Goal: Communication & Community: Answer question/provide support

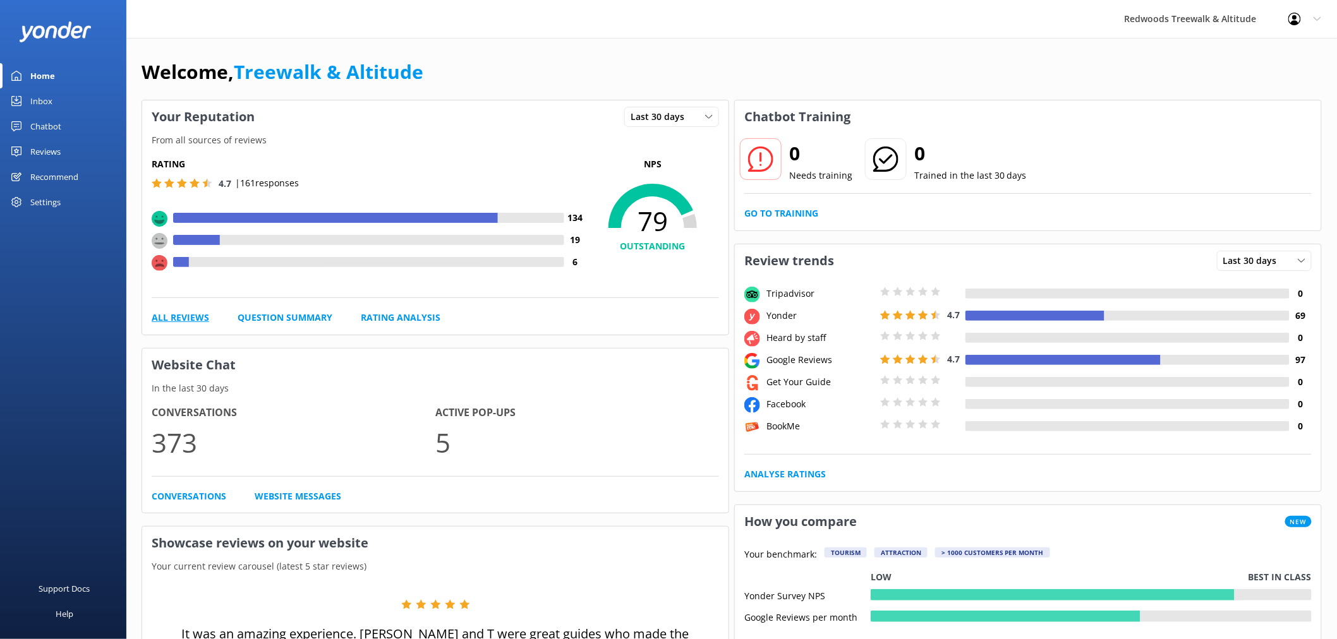
click at [161, 318] on link "All Reviews" at bounding box center [180, 318] width 57 height 14
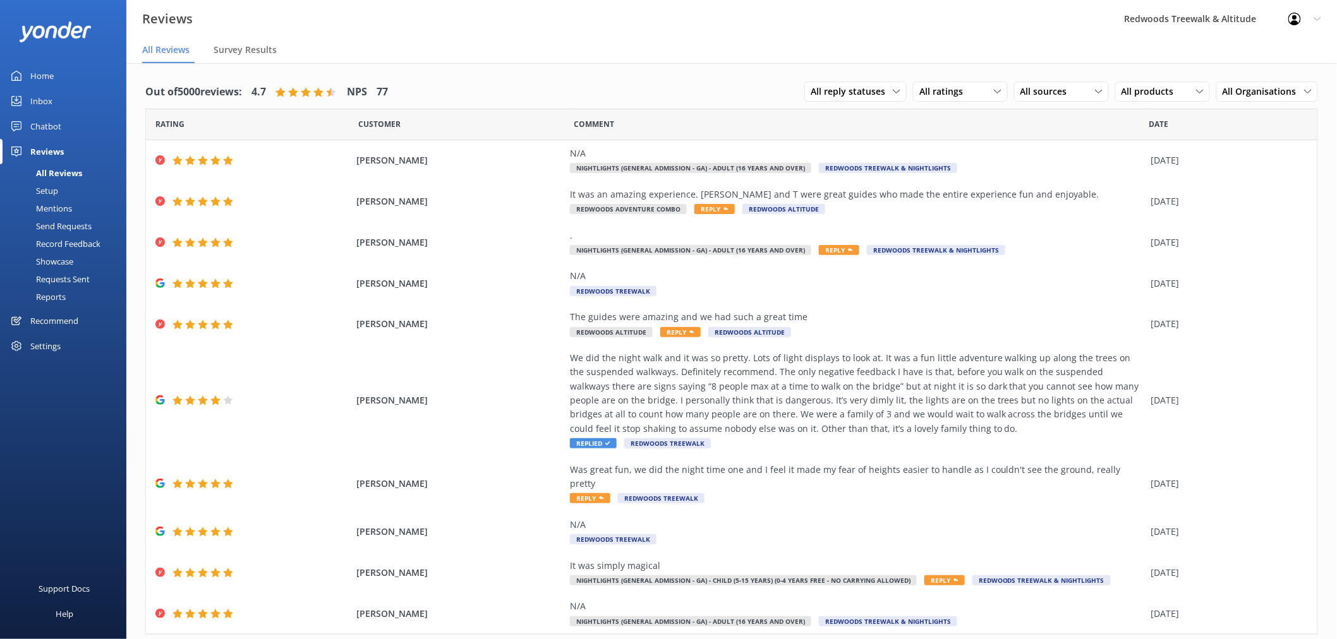
click at [43, 99] on div "Inbox" at bounding box center [41, 100] width 22 height 25
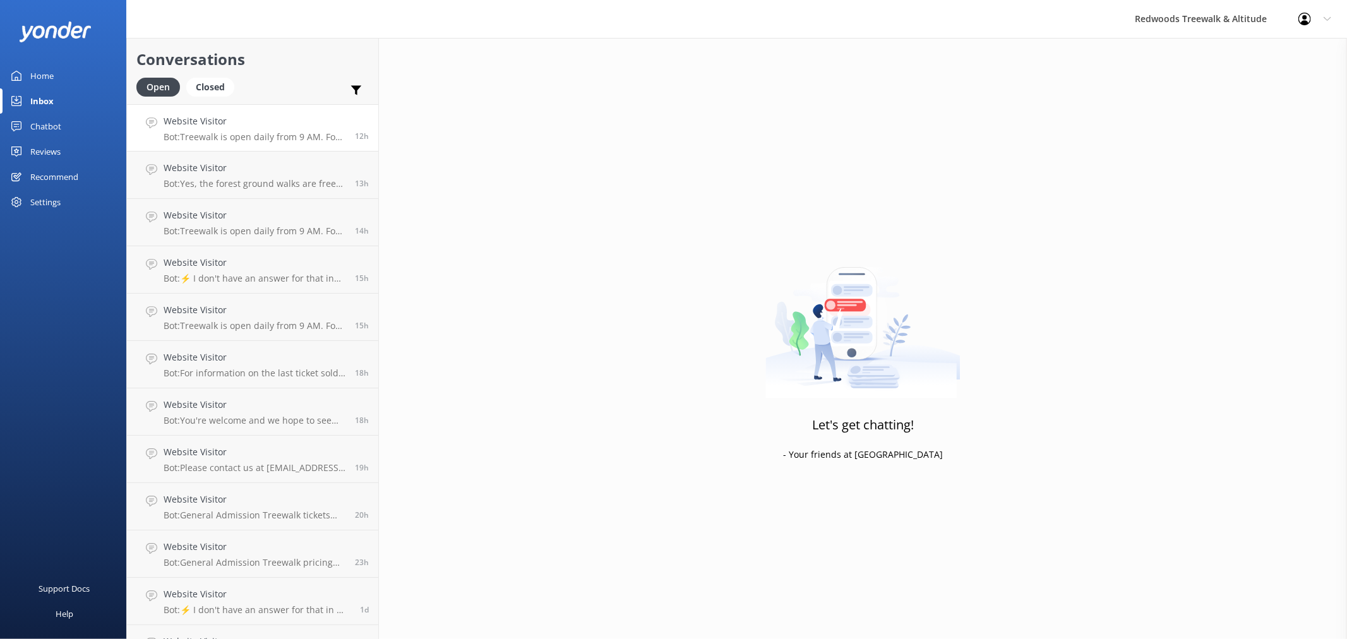
click at [281, 109] on link "Website Visitor Bot: Treewalk is open daily from 9 AM. For last ticket sold tim…" at bounding box center [252, 127] width 251 height 47
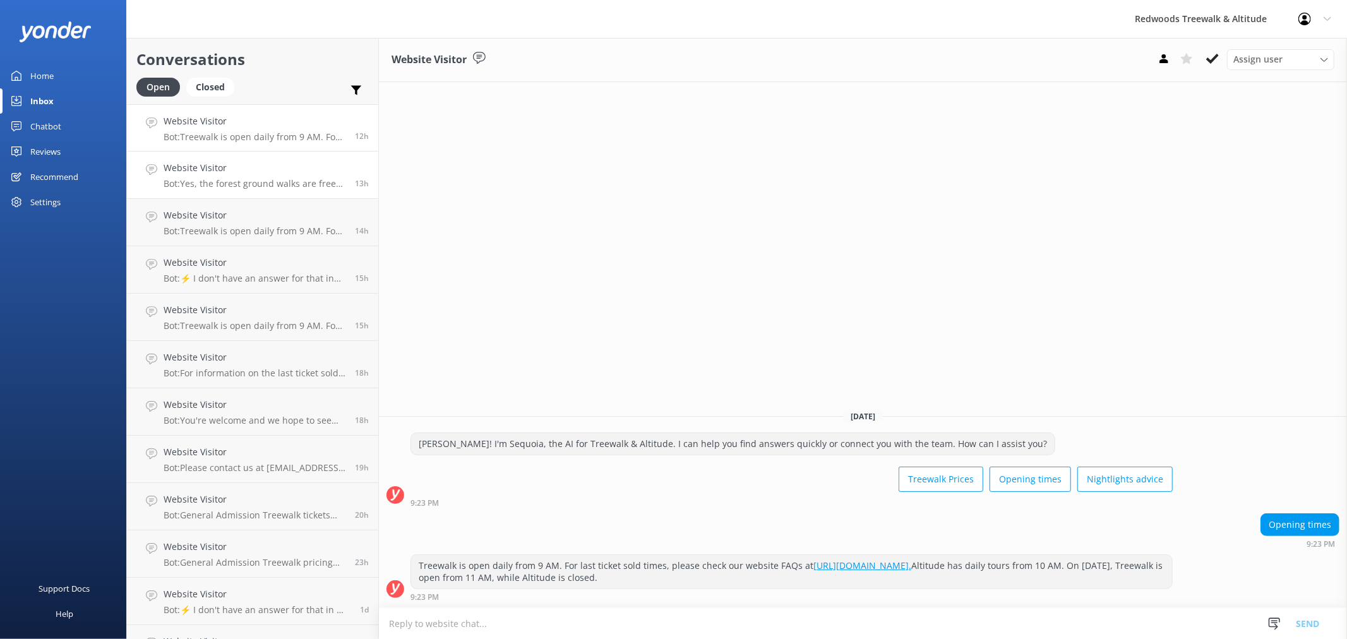
click at [241, 178] on div "Website Visitor Bot: Yes, the forest ground walks are free and accessible all y…" at bounding box center [255, 175] width 182 height 28
